Goal: Task Accomplishment & Management: Manage account settings

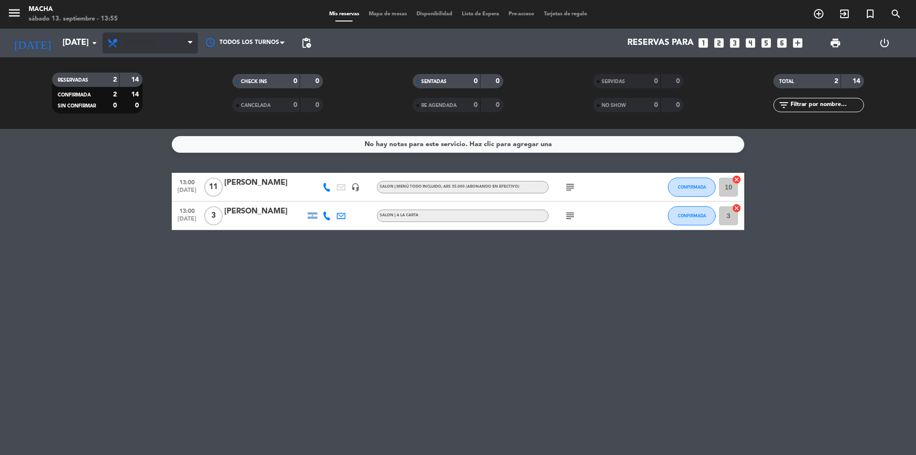
drag, startPoint x: 115, startPoint y: 32, endPoint x: 121, endPoint y: 35, distance: 6.9
click at [116, 32] on div "Todos los servicios Brunch Almuerzo Cena Almuerzo Todos los servicios Brunch Al…" at bounding box center [150, 43] width 95 height 29
click at [123, 35] on span "Almuerzo" at bounding box center [150, 42] width 95 height 21
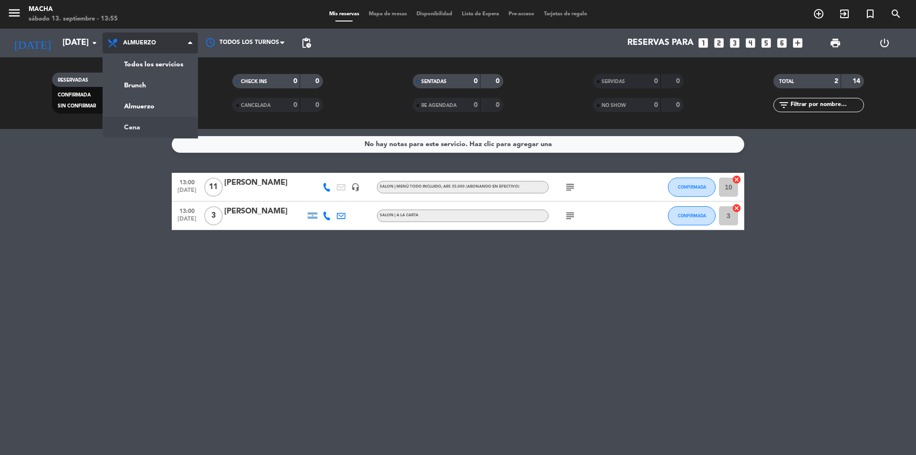
click at [146, 121] on div "menu Macha [DATE] 13. septiembre - 13:55 Mis reservas Mapa de mesas Disponibili…" at bounding box center [458, 64] width 916 height 129
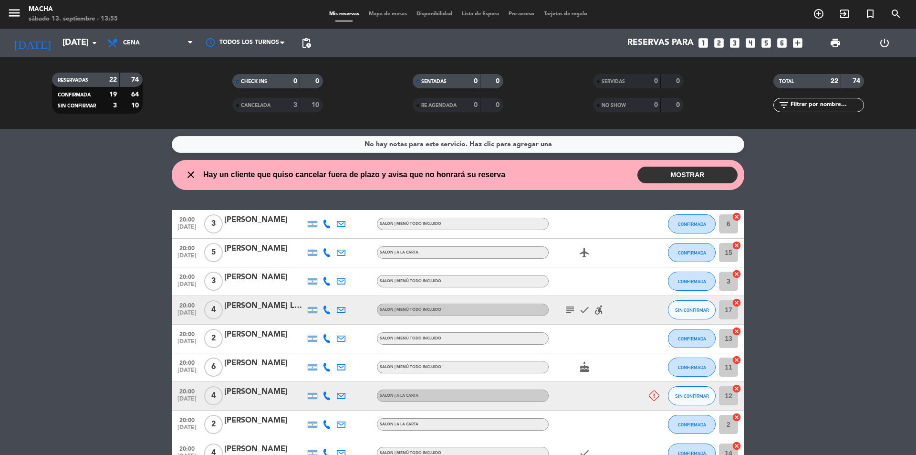
click at [684, 178] on button "MOSTRAR" at bounding box center [688, 175] width 100 height 17
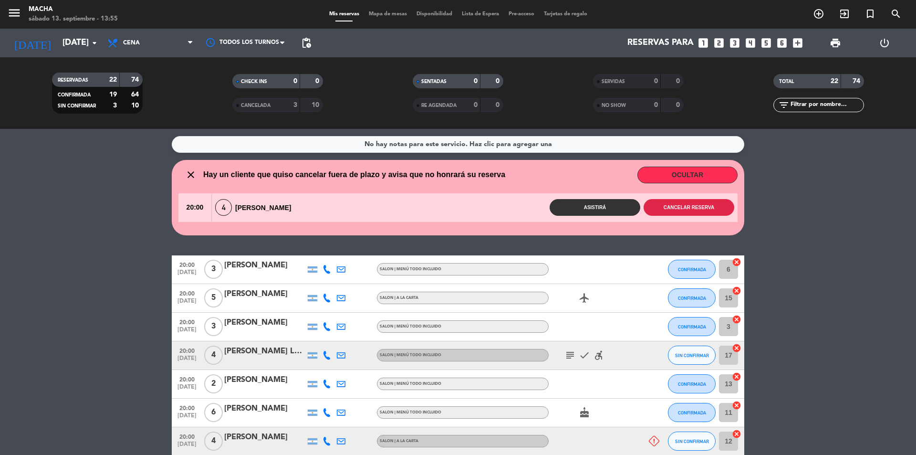
click at [701, 210] on button "Cancelar reserva" at bounding box center [689, 207] width 91 height 17
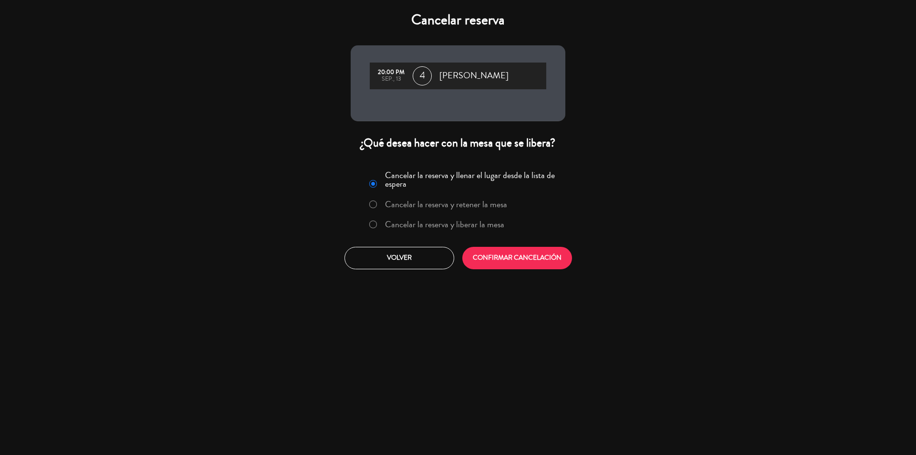
drag, startPoint x: 483, startPoint y: 228, endPoint x: 497, endPoint y: 251, distance: 27.4
click at [484, 227] on label "Cancelar la reserva y liberar la mesa" at bounding box center [444, 224] width 119 height 9
click at [519, 262] on button "CONFIRMAR CANCELACIÓN" at bounding box center [518, 258] width 110 height 22
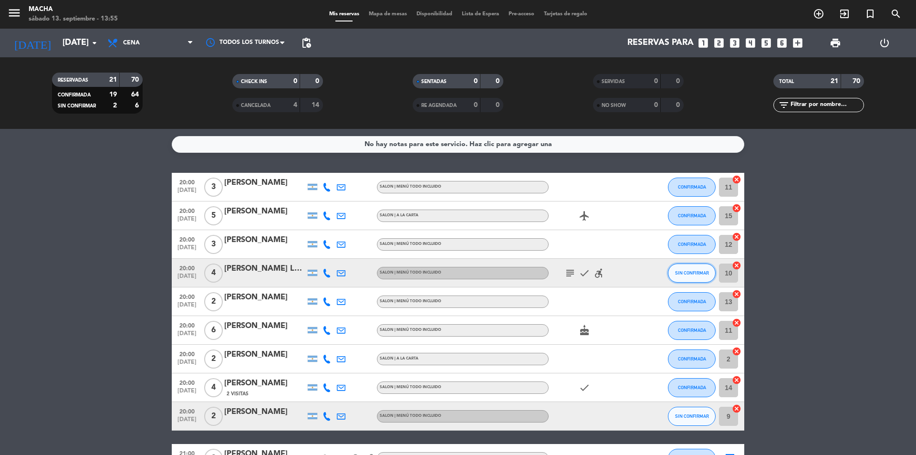
click at [697, 274] on span "SIN CONFIRMAR" at bounding box center [692, 272] width 34 height 5
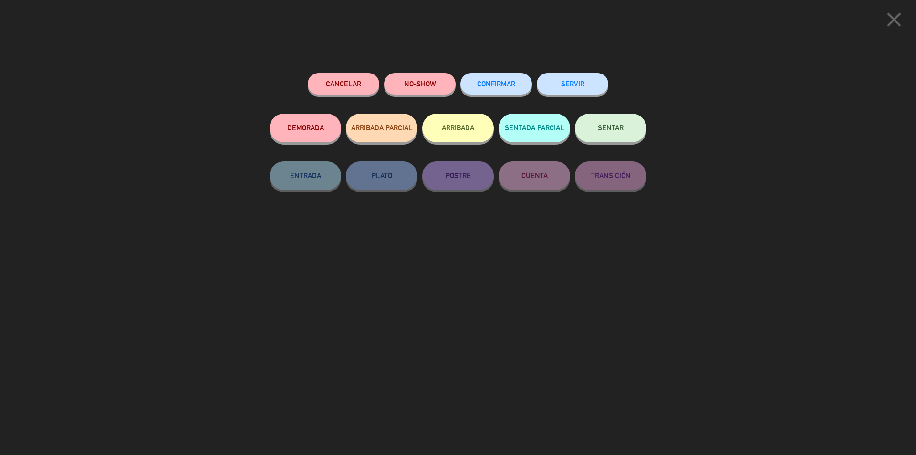
click at [498, 83] on span "CONFIRMAR" at bounding box center [496, 84] width 38 height 8
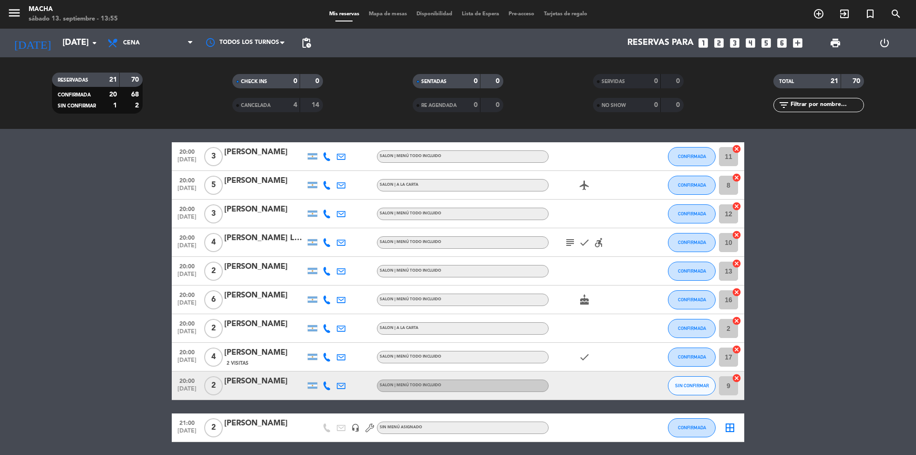
scroll to position [48, 0]
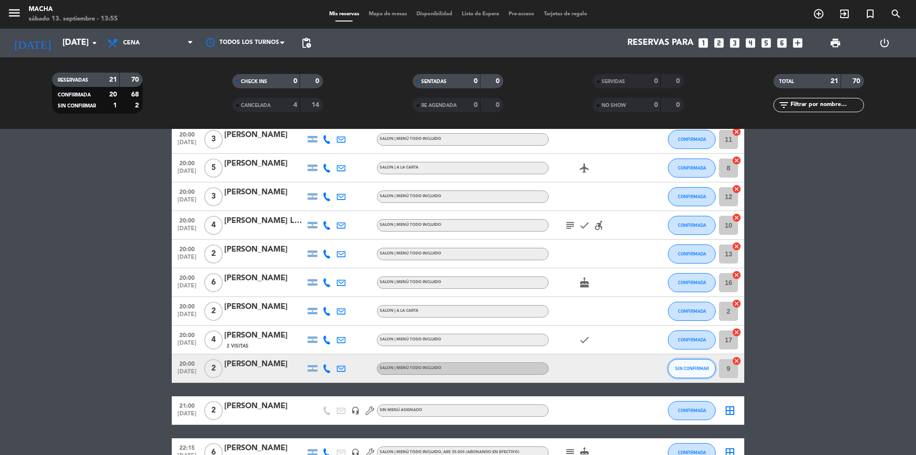
click at [693, 365] on button "SIN CONFIRMAR" at bounding box center [692, 368] width 48 height 19
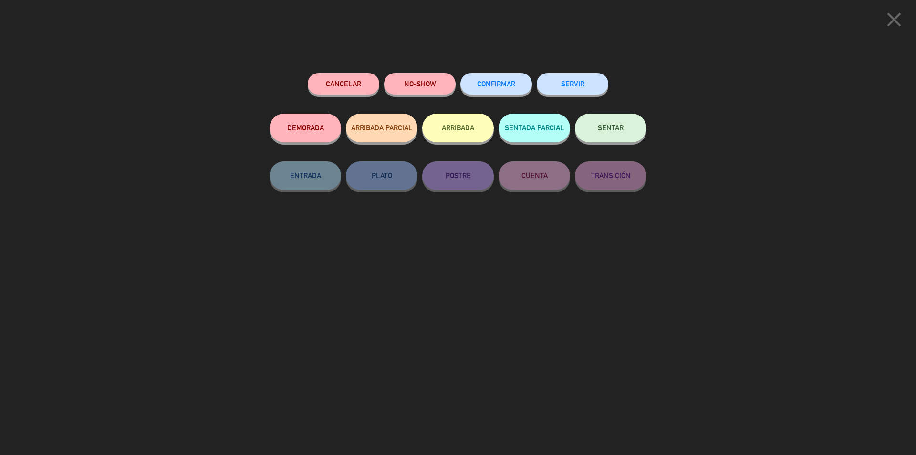
click at [486, 80] on button "CONFIRMAR" at bounding box center [497, 83] width 72 height 21
